Goal: Check status: Check status

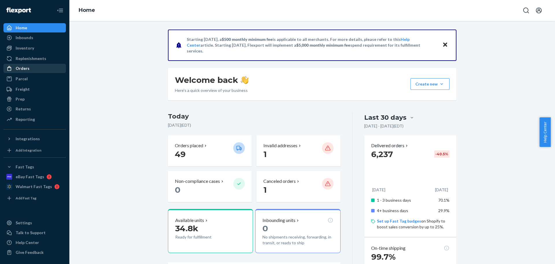
click at [25, 70] on div "Orders" at bounding box center [23, 68] width 14 height 6
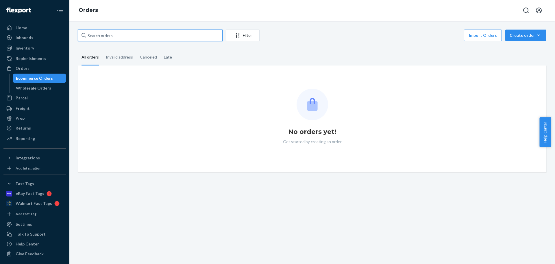
click at [111, 34] on input "text" at bounding box center [150, 36] width 145 height 12
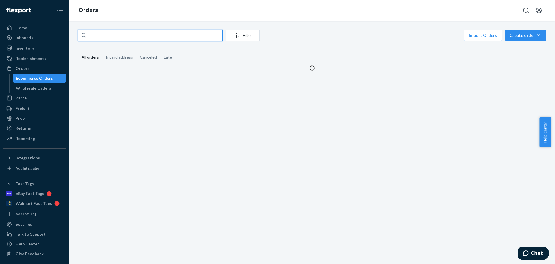
paste input "[PERSON_NAME]"
type input "[PERSON_NAME]"
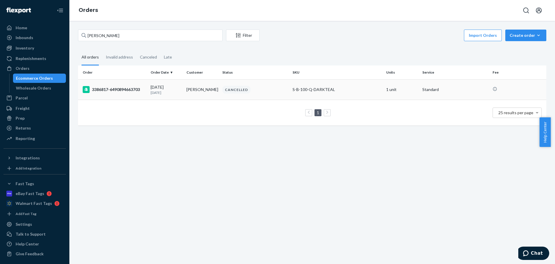
click at [171, 91] on p "[DATE]" at bounding box center [166, 92] width 31 height 5
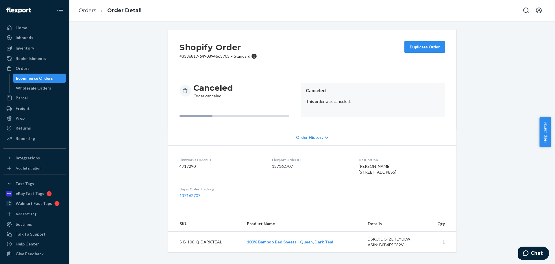
click at [129, 95] on div "Shopify Order # 3386817-6490894663703 • Standard Duplicate Order Canceled Order…" at bounding box center [312, 144] width 477 height 229
